Goal: Information Seeking & Learning: Understand process/instructions

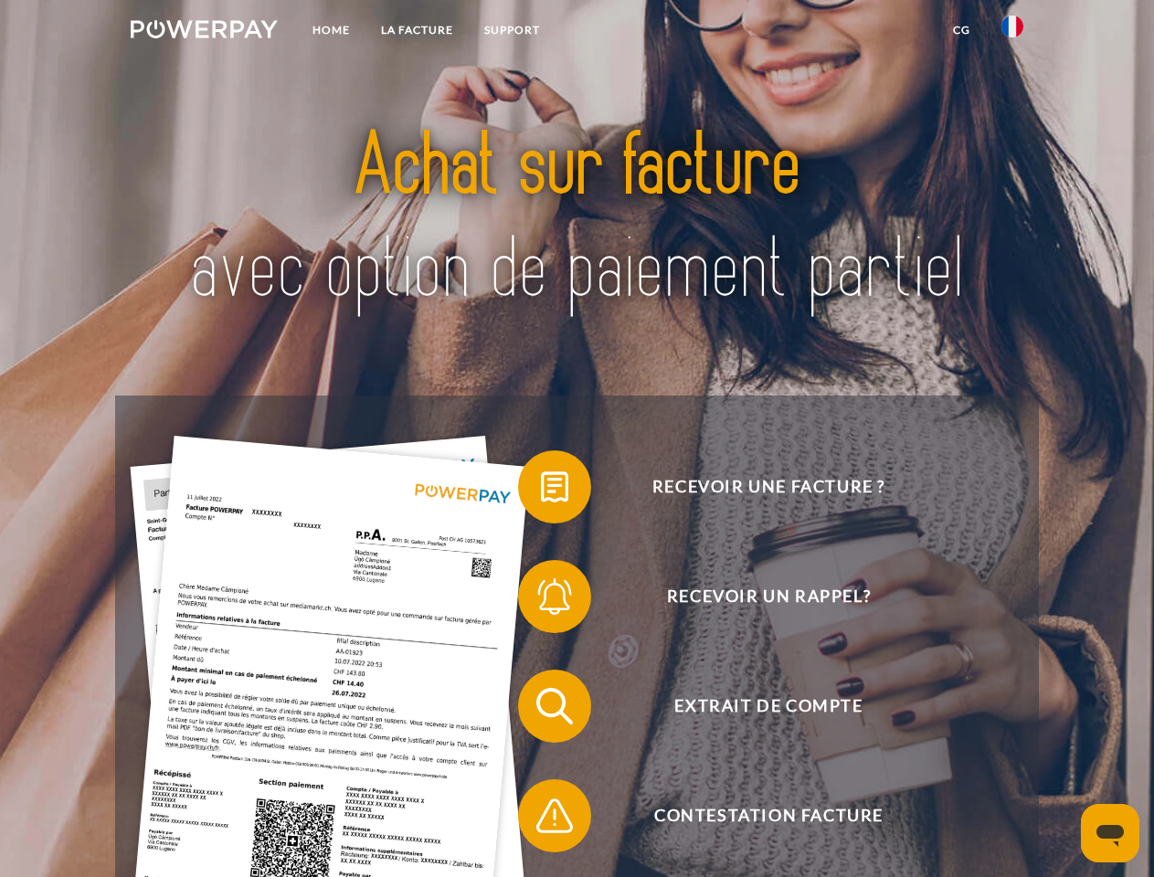
click at [204, 32] on img at bounding box center [204, 29] width 147 height 18
click at [1012, 32] on img at bounding box center [1013, 27] width 22 height 22
click at [961, 30] on link "CG" at bounding box center [962, 30] width 48 height 33
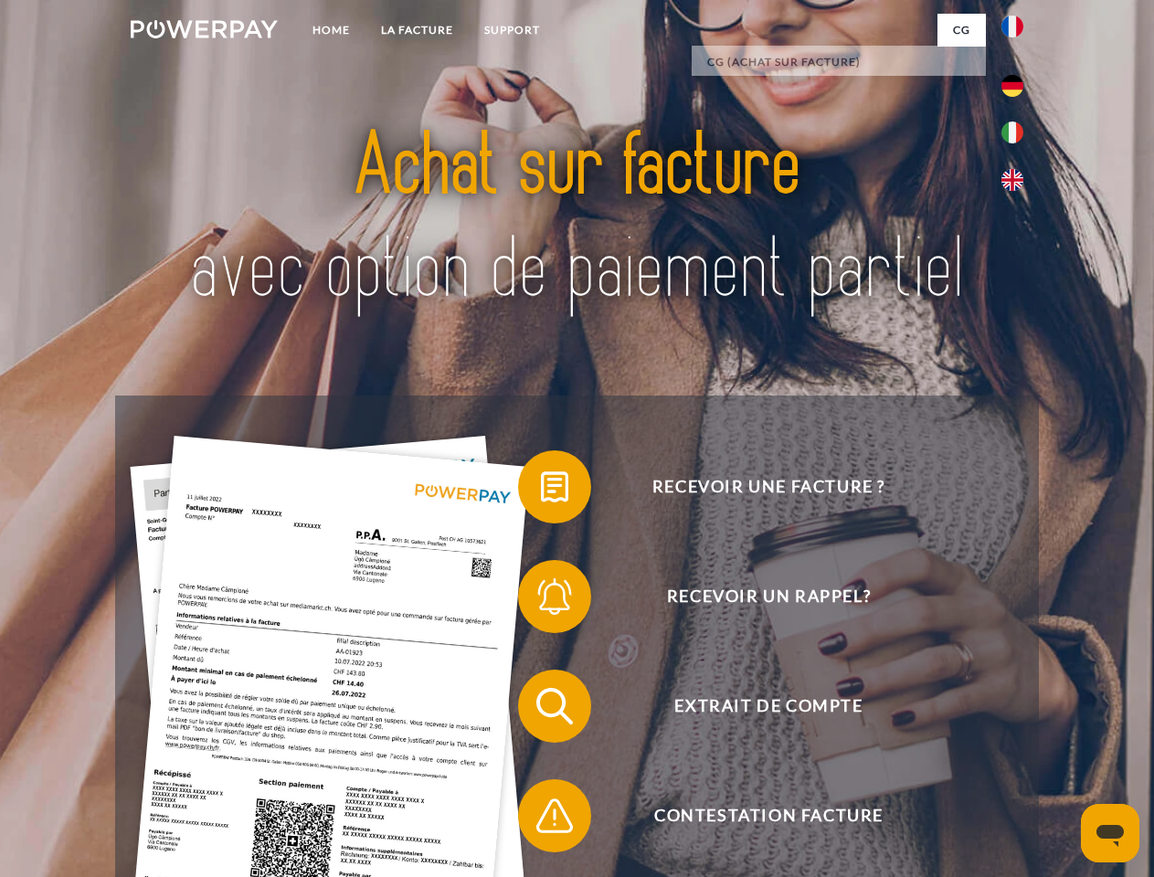
click at [541, 491] on span at bounding box center [527, 486] width 91 height 91
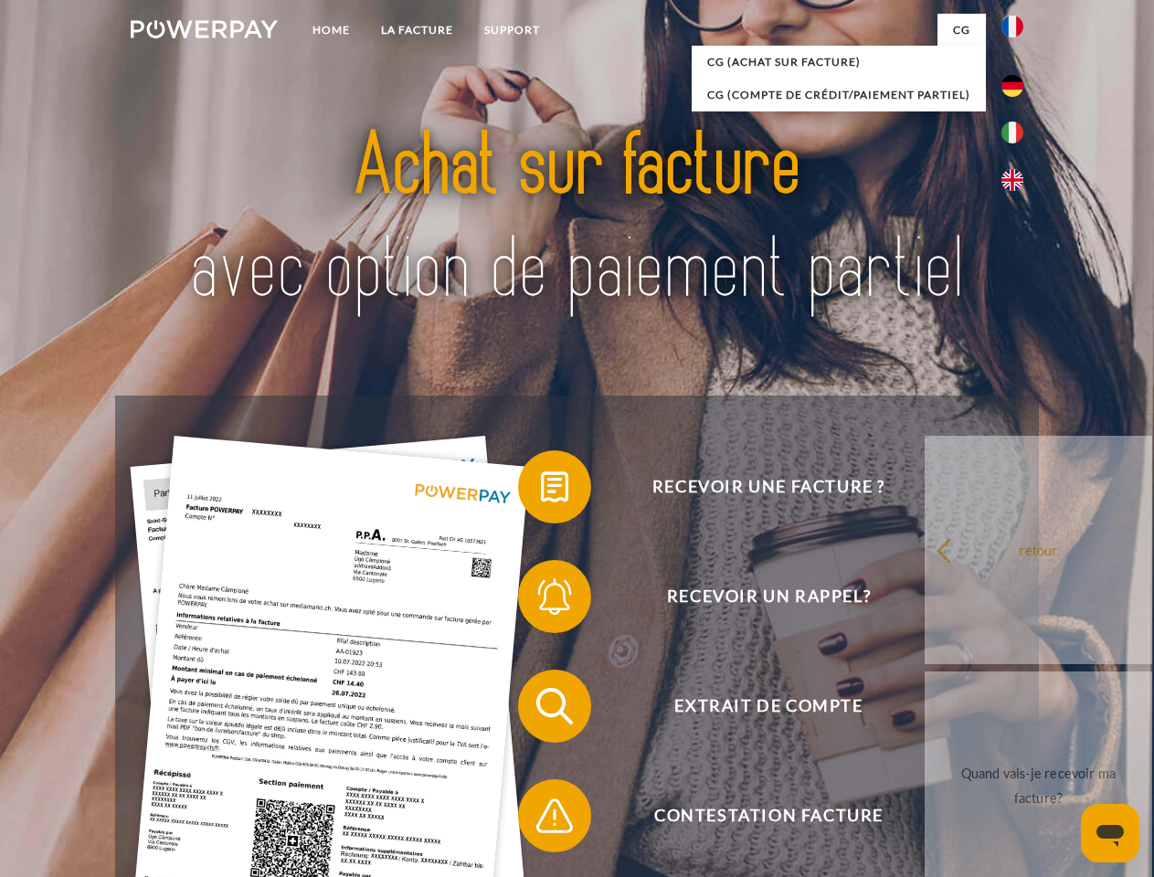
click at [541, 600] on span at bounding box center [527, 596] width 91 height 91
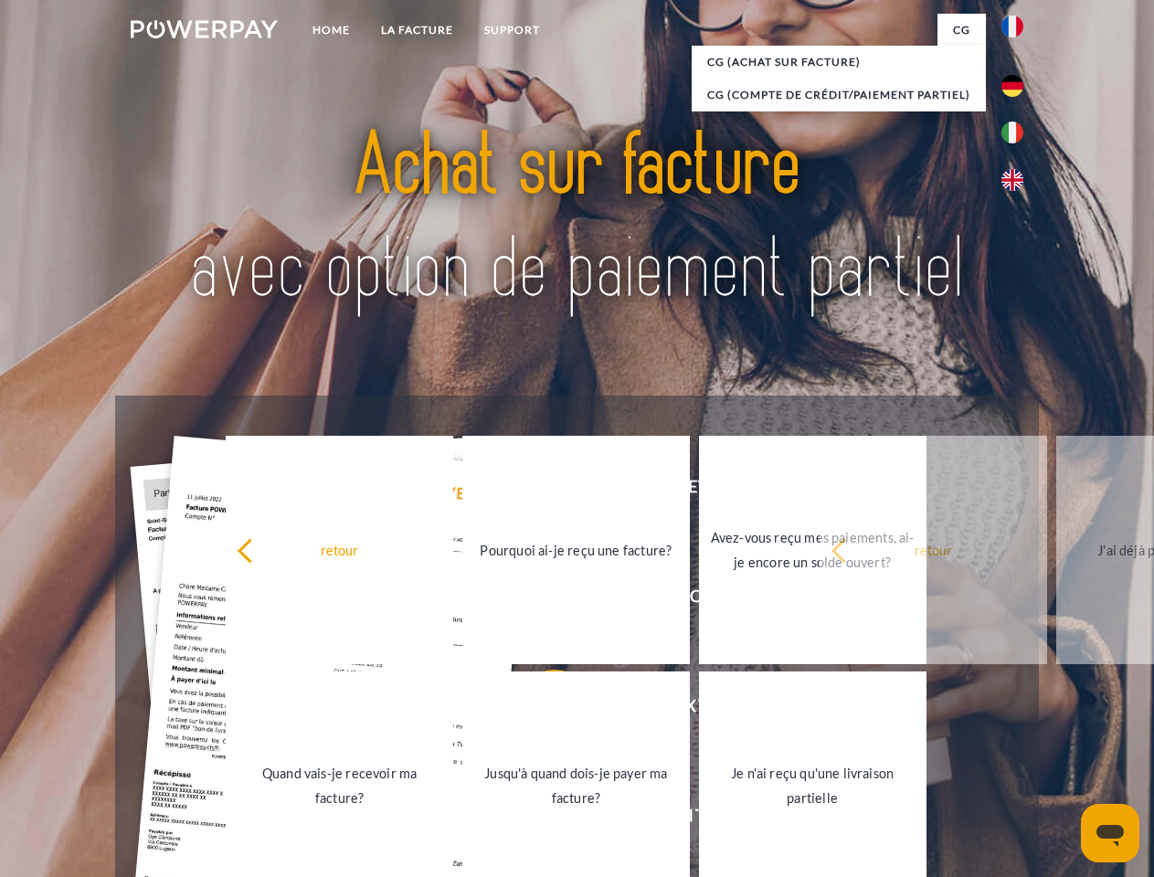
click at [541, 710] on link "Jusqu'à quand dois-je payer ma facture?" at bounding box center [576, 786] width 228 height 228
click at [541, 820] on span at bounding box center [527, 815] width 91 height 91
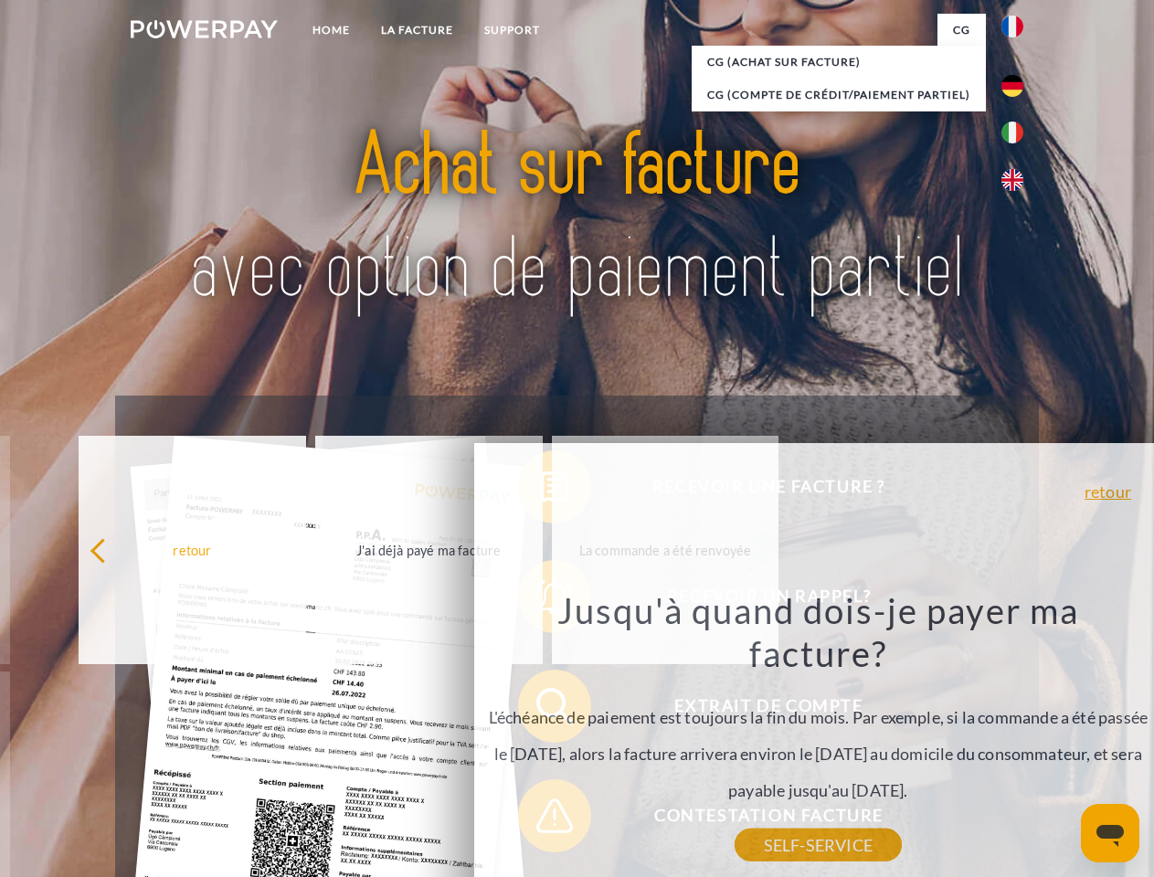
click at [1110, 833] on icon "Ouvrir la fenêtre de messagerie" at bounding box center [1110, 836] width 27 height 22
